Goal: Task Accomplishment & Management: Manage account settings

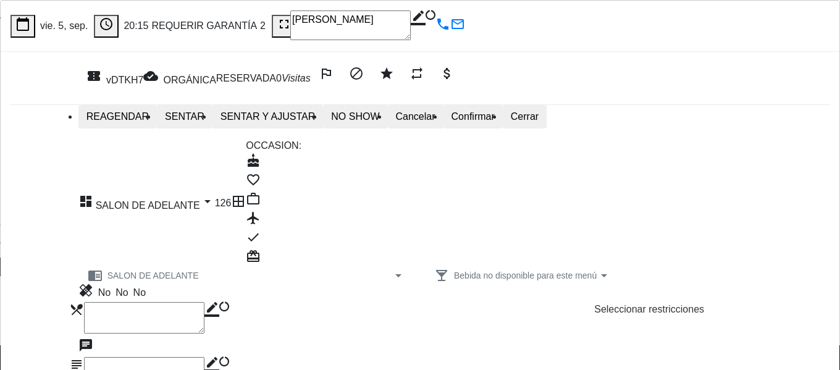
click at [136, 194] on div "dashboard SALON DE ADELANTE arrow_drop_down" at bounding box center [146, 203] width 137 height 19
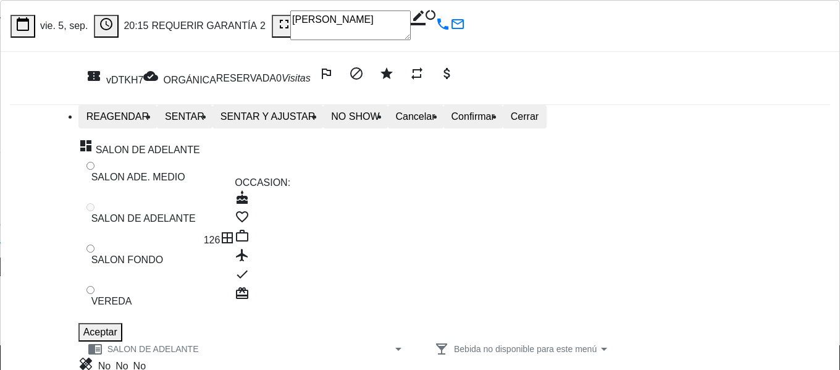
click at [143, 253] on label "SALON FONDO" at bounding box center [127, 260] width 72 height 15
click at [122, 323] on button "Aceptar" at bounding box center [100, 332] width 44 height 19
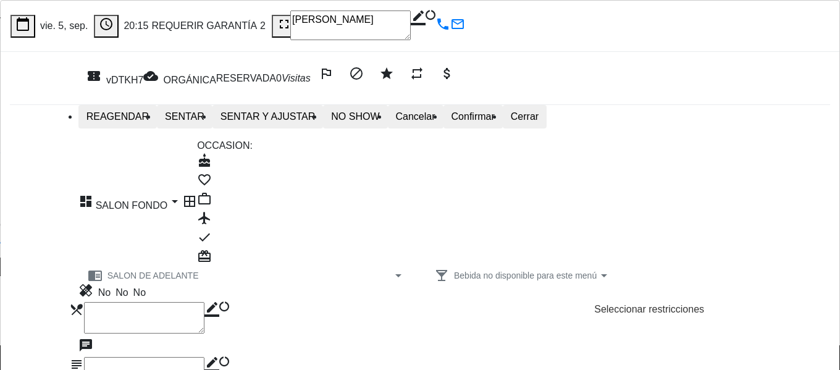
click at [153, 268] on div "chrome_reader_mode SALON DE ADELANTE arrow_drop_down" at bounding box center [246, 275] width 337 height 15
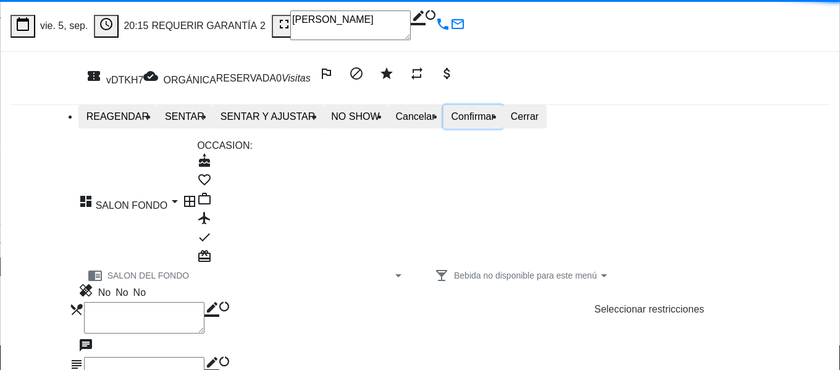
click at [503, 122] on button "Confirmar" at bounding box center [473, 116] width 59 height 23
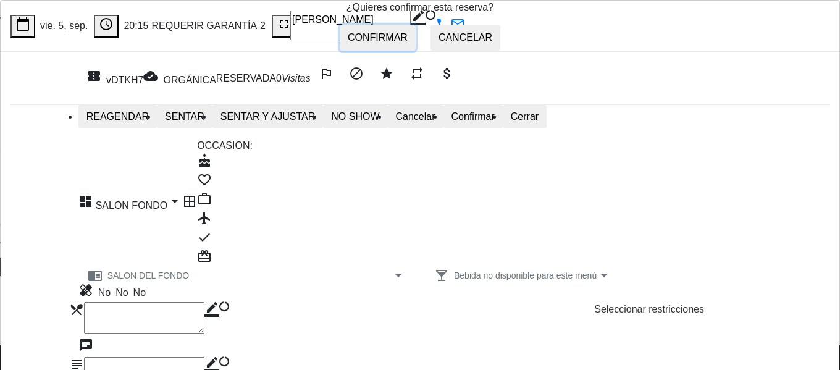
click at [348, 43] on span "Confirmar" at bounding box center [378, 37] width 60 height 11
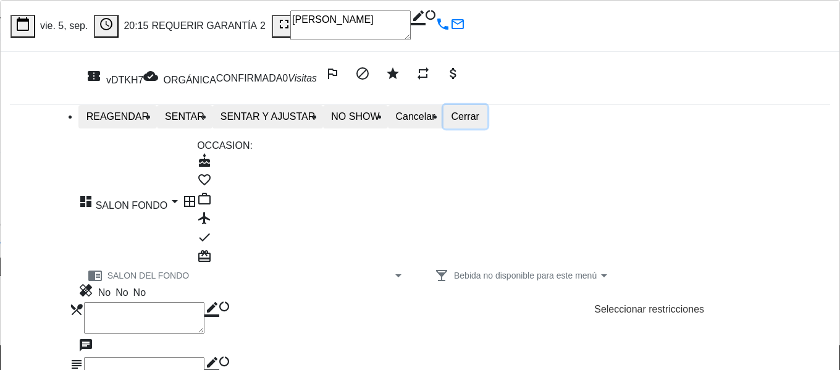
click at [487, 128] on button "Cerrar" at bounding box center [466, 116] width 44 height 23
